Goal: Information Seeking & Learning: Learn about a topic

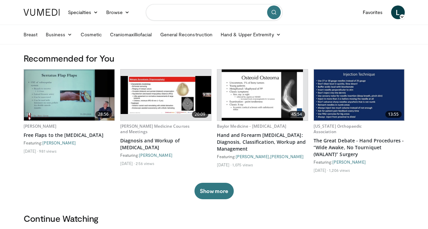
click at [210, 15] on input "Search topics, interventions" at bounding box center [214, 12] width 137 height 16
type input "*****"
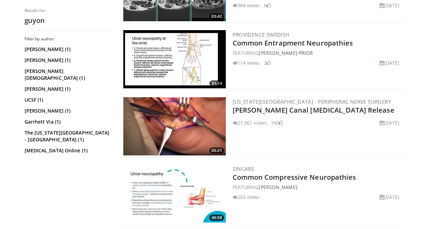
scroll to position [262, 0]
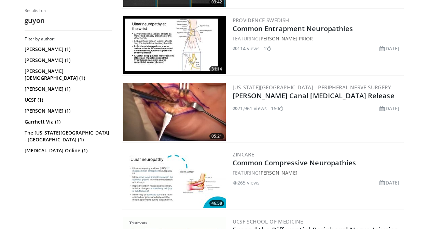
click at [177, 110] on img at bounding box center [174, 112] width 102 height 58
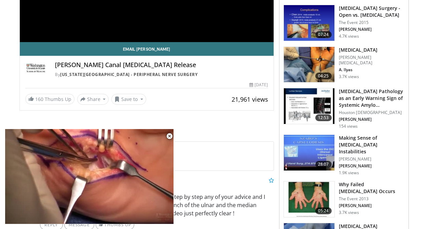
scroll to position [153, 0]
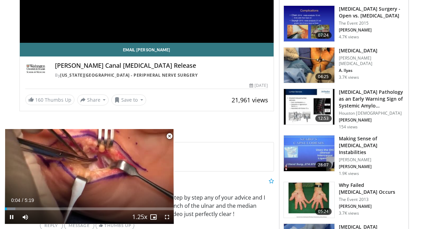
click at [170, 135] on span "Video Player" at bounding box center [170, 136] width 14 height 14
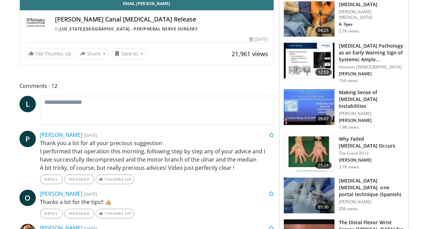
scroll to position [0, 0]
